Goal: Navigation & Orientation: Find specific page/section

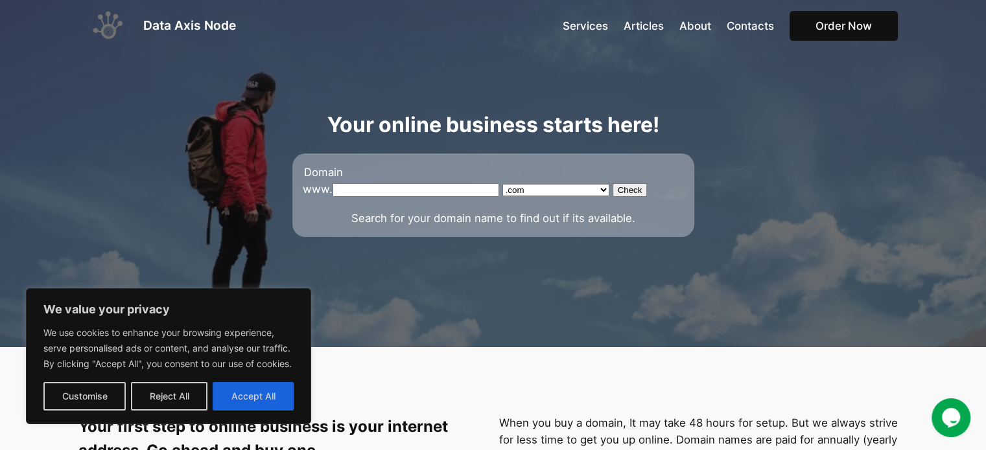
drag, startPoint x: 246, startPoint y: 397, endPoint x: 241, endPoint y: 378, distance: 19.5
click at [246, 395] on button "Accept All" at bounding box center [253, 396] width 81 height 29
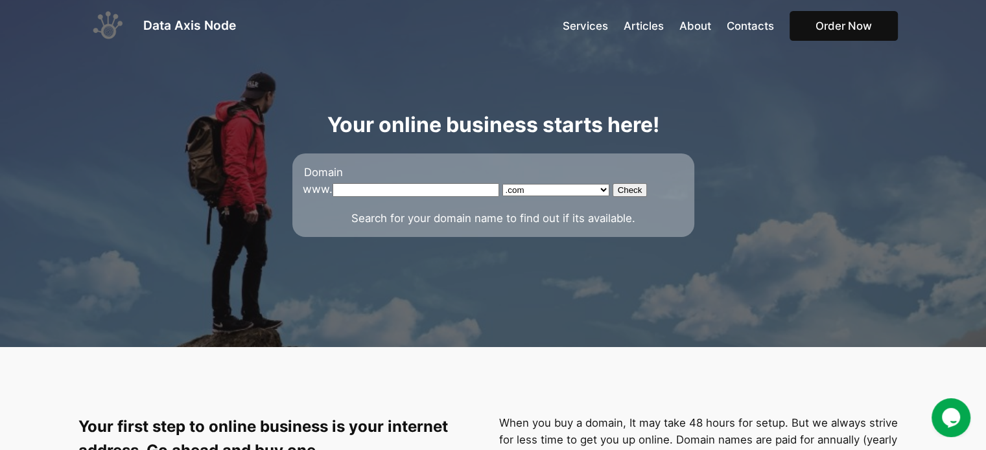
click at [391, 185] on input "text" at bounding box center [416, 190] width 167 height 14
type input "hemotravels"
click at [613, 191] on input "Check" at bounding box center [630, 190] width 35 height 14
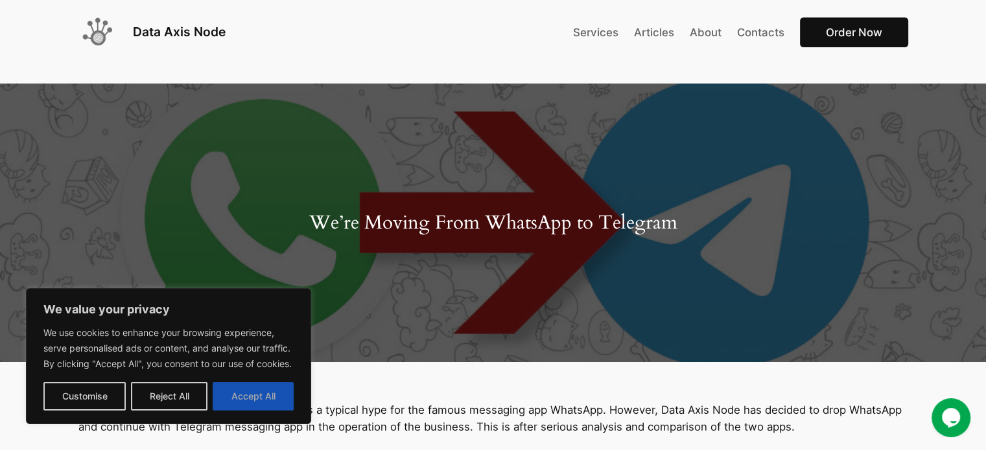
click at [250, 393] on button "Accept All" at bounding box center [253, 396] width 81 height 29
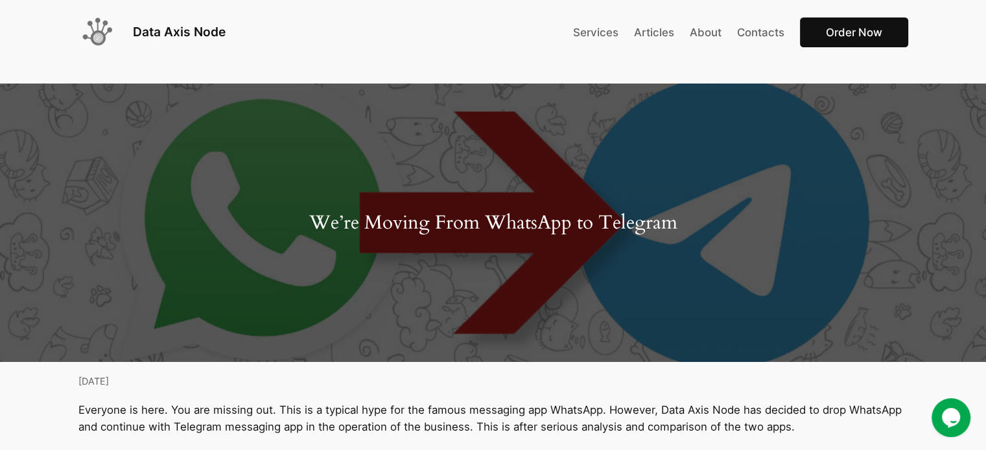
click at [595, 36] on span "Services" at bounding box center [595, 32] width 45 height 13
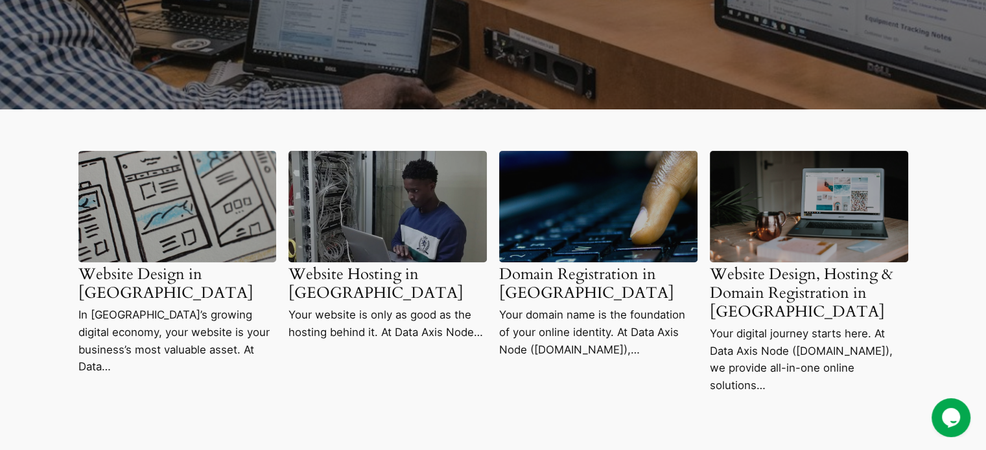
scroll to position [454, 0]
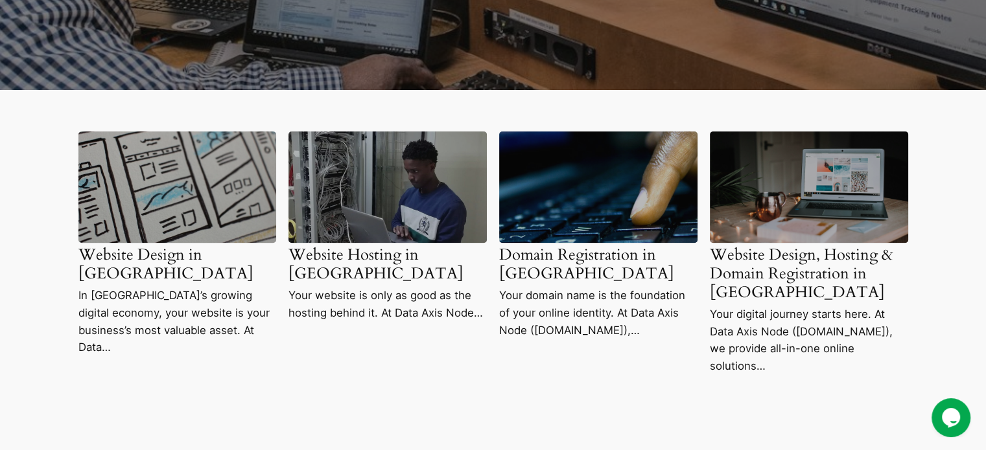
click at [786, 202] on span at bounding box center [809, 187] width 198 height 111
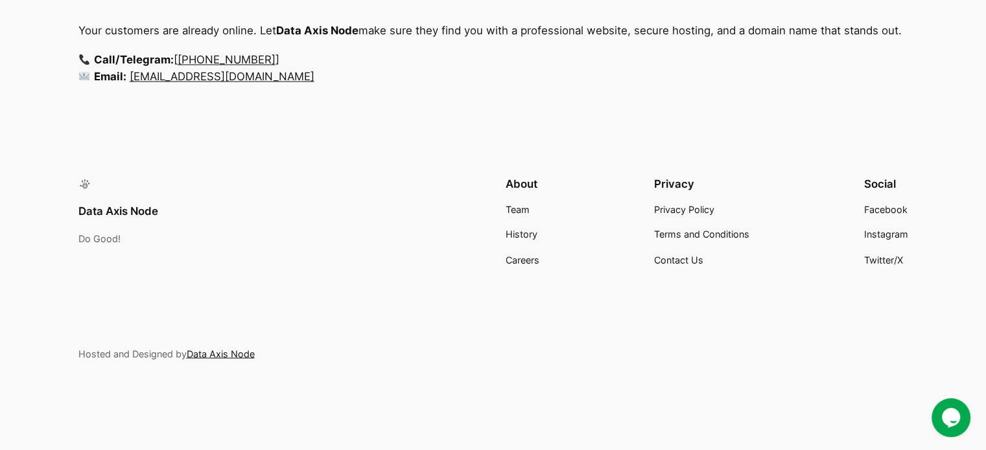
scroll to position [2147, 0]
